Goal: Task Accomplishment & Management: Use online tool/utility

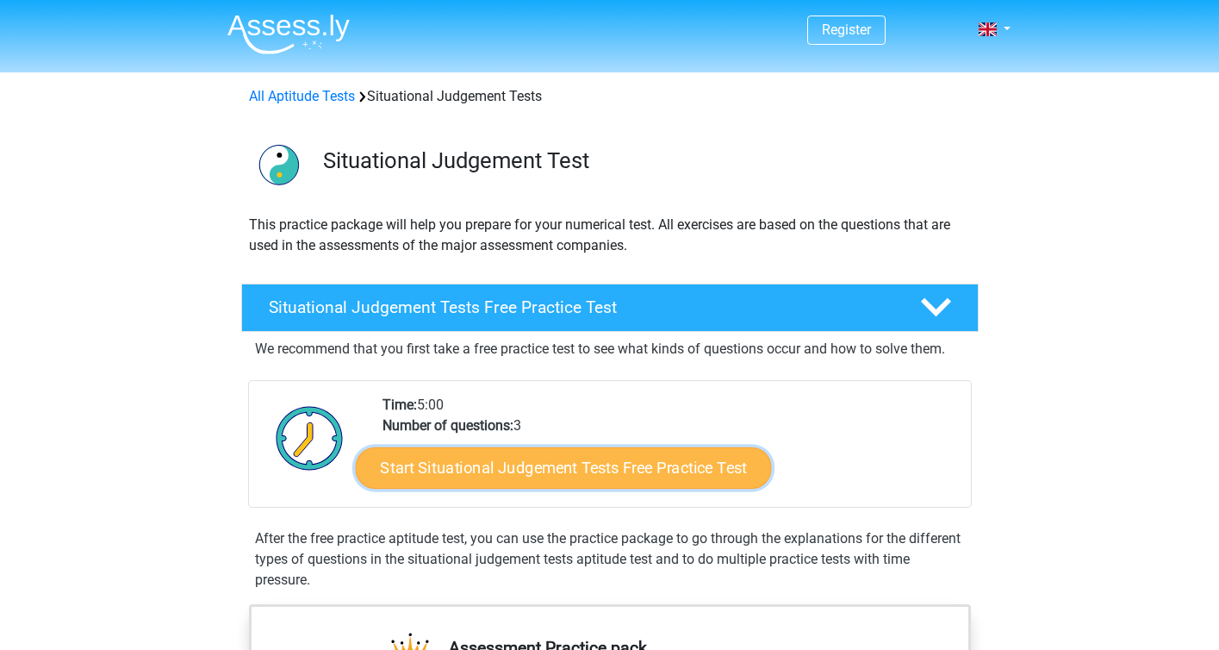
click at [634, 466] on link "Start Situational Judgement Tests Free Practice Test" at bounding box center [563, 467] width 416 height 41
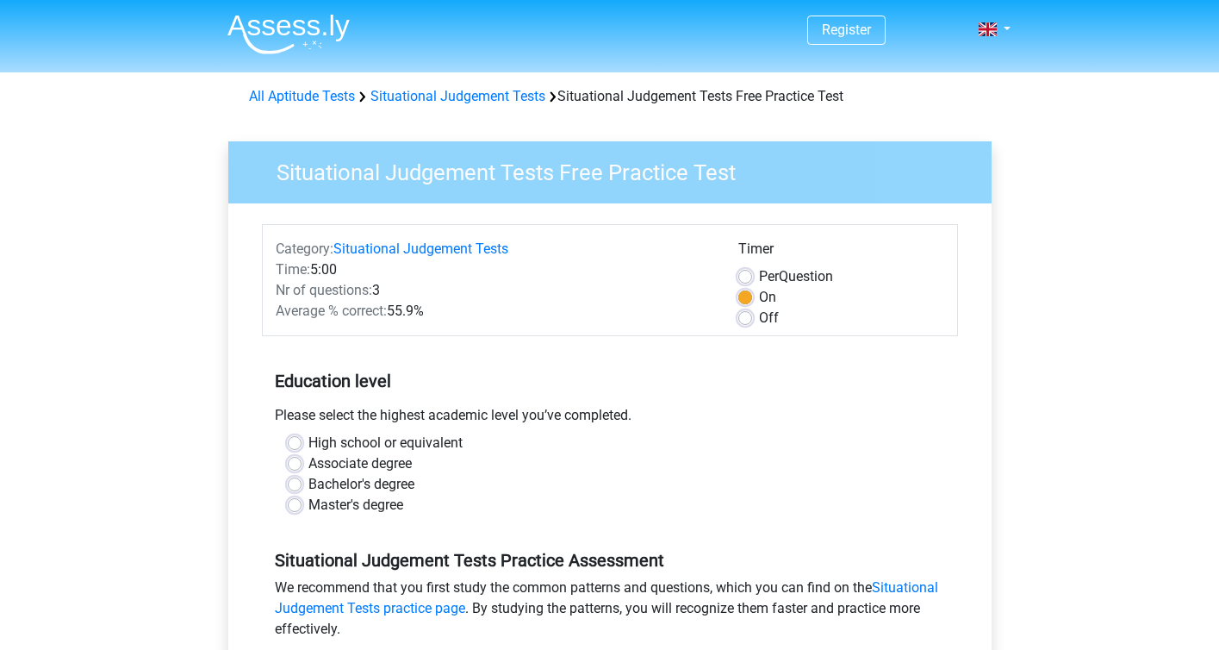
click at [308, 443] on label "High school or equivalent" at bounding box center [385, 442] width 154 height 21
click at [298, 443] on input "High school or equivalent" at bounding box center [295, 440] width 14 height 17
radio input "true"
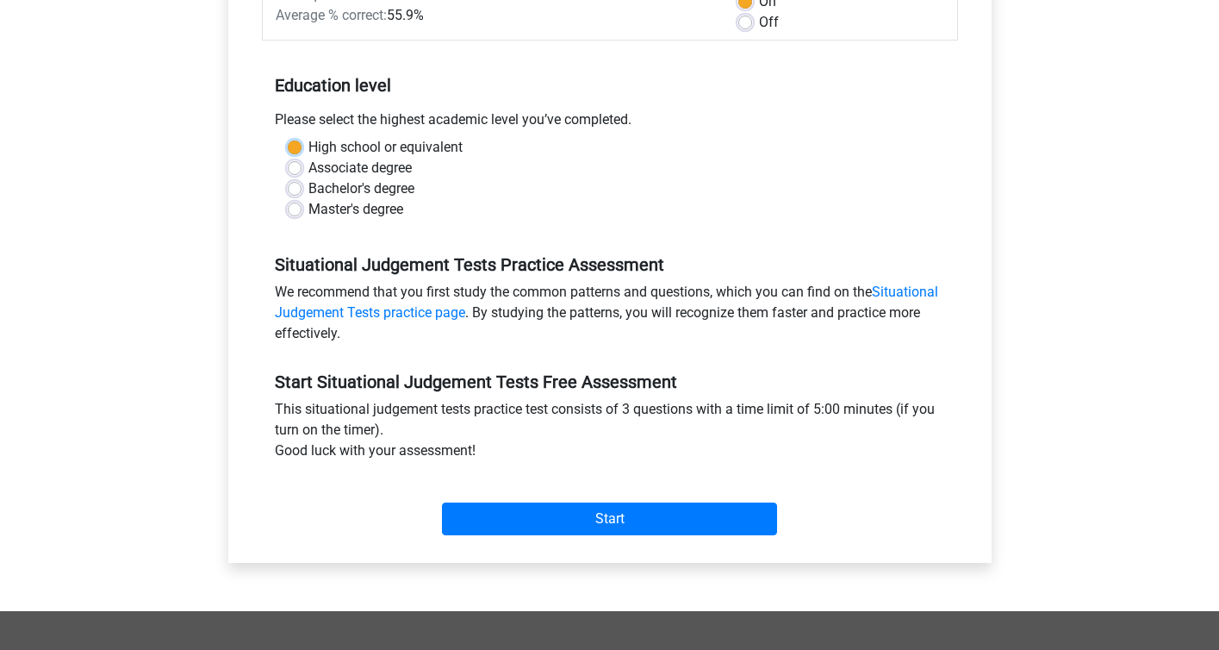
scroll to position [331, 0]
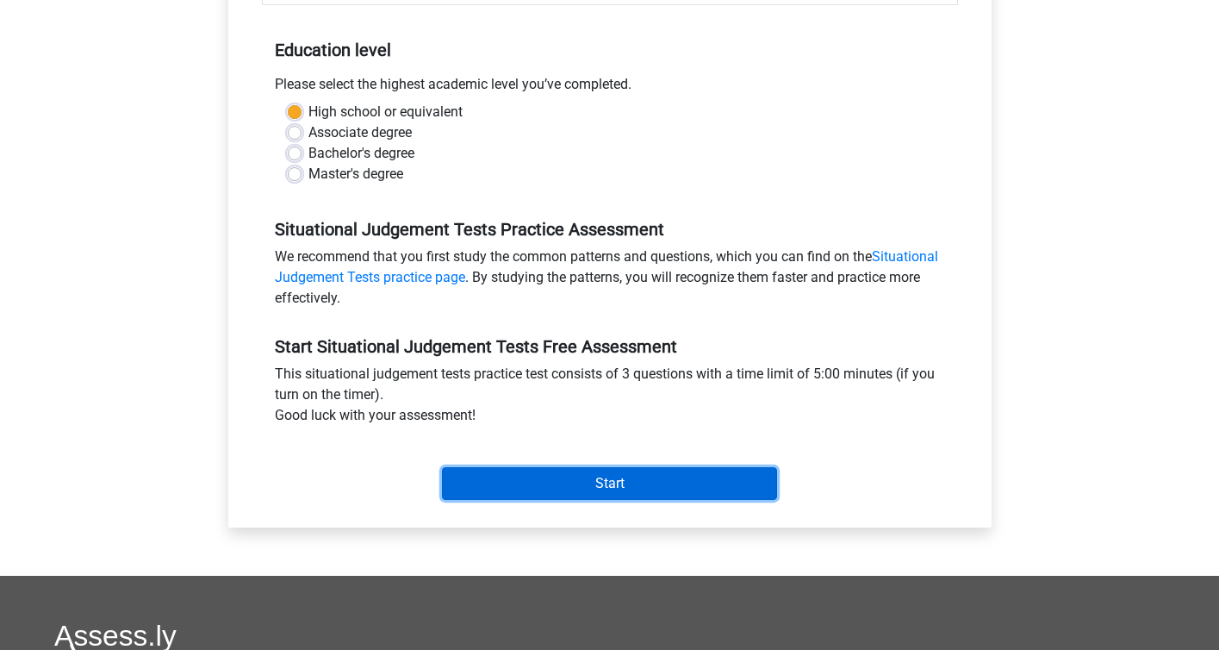
click at [715, 488] on input "Start" at bounding box center [609, 483] width 335 height 33
